Goal: Task Accomplishment & Management: Complete application form

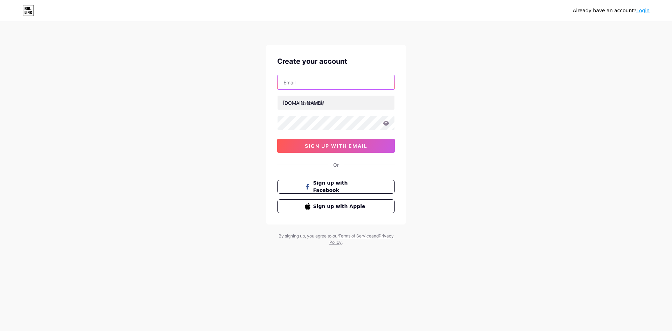
paste input "[EMAIL_ADDRESS][DOMAIN_NAME]"
type input "[EMAIL_ADDRESS][DOMAIN_NAME]"
click at [312, 103] on input "text" at bounding box center [335, 102] width 117 height 14
drag, startPoint x: 311, startPoint y: 82, endPoint x: 285, endPoint y: 83, distance: 25.5
click at [285, 83] on input "[EMAIL_ADDRESS][DOMAIN_NAME]" at bounding box center [335, 82] width 117 height 14
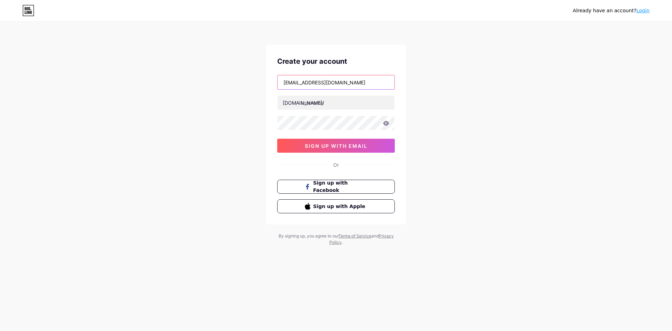
click at [300, 84] on input "[EMAIL_ADDRESS][DOMAIN_NAME]" at bounding box center [335, 82] width 117 height 14
click at [315, 102] on input "text" at bounding box center [335, 102] width 117 height 14
click at [333, 101] on input "text" at bounding box center [335, 102] width 117 height 14
type input "shiowla777"
click at [437, 115] on div "Already have an account? Login Create your account [EMAIL_ADDRESS][DOMAIN_NAME]…" at bounding box center [336, 134] width 672 height 268
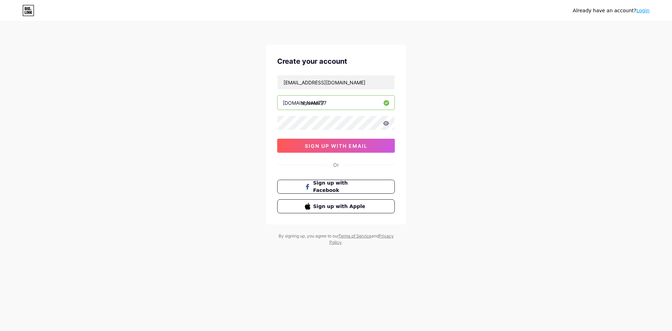
drag, startPoint x: 455, startPoint y: 130, endPoint x: 385, endPoint y: 133, distance: 70.0
click at [453, 131] on div "Already have an account? Login Create your account [EMAIL_ADDRESS][DOMAIN_NAME]…" at bounding box center [336, 134] width 672 height 268
drag, startPoint x: 474, startPoint y: 126, endPoint x: 416, endPoint y: 126, distance: 58.8
click at [468, 126] on div "Already have an account? Login Create your account [EMAIL_ADDRESS][DOMAIN_NAME]…" at bounding box center [336, 134] width 672 height 268
click at [348, 148] on span "sign up with email" at bounding box center [336, 146] width 63 height 6
